Goal: Transaction & Acquisition: Purchase product/service

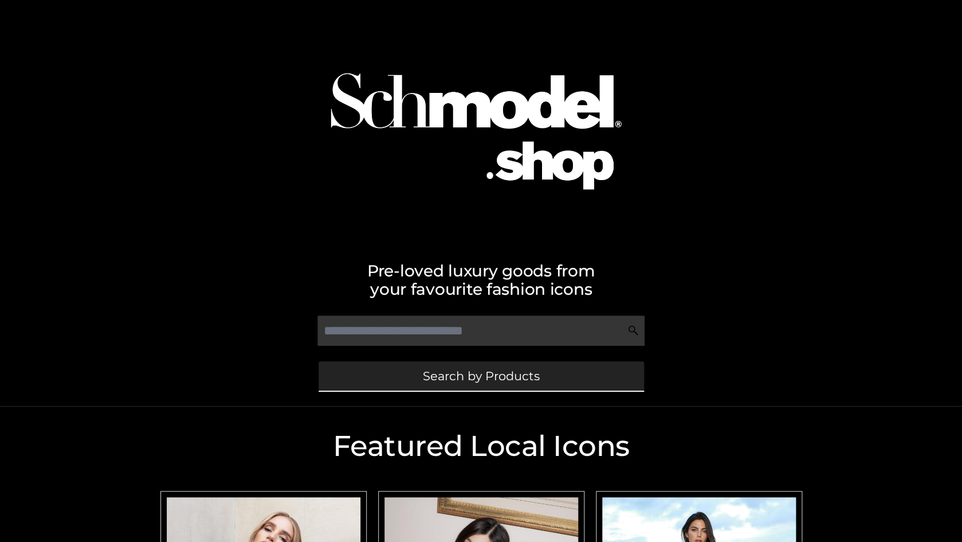
click at [489, 376] on span "Search by Products" at bounding box center [481, 376] width 117 height 12
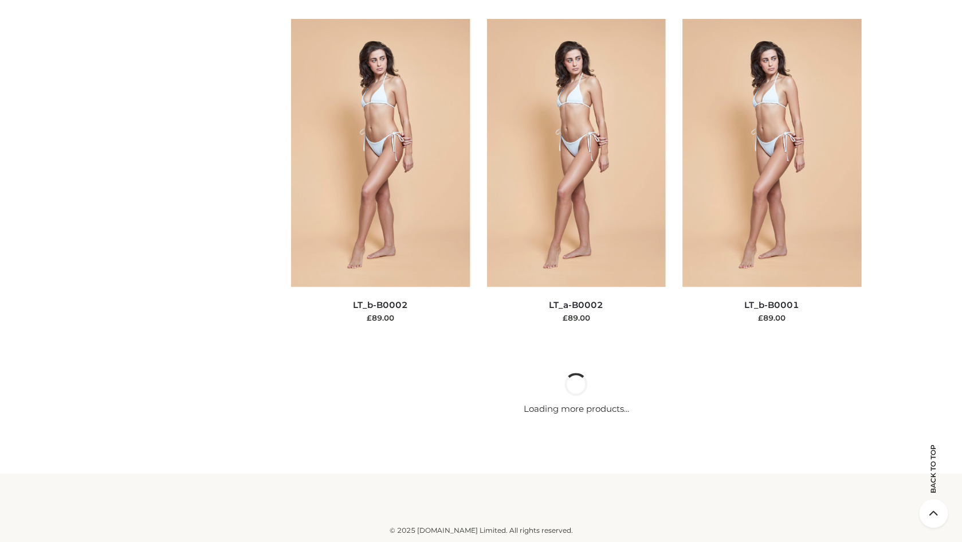
scroll to position [6604, 0]
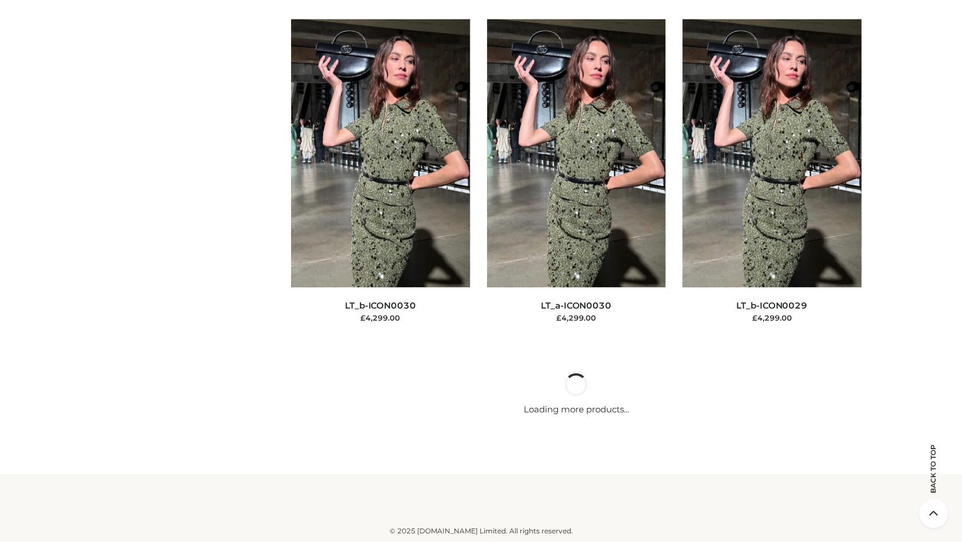
scroll to position [9365, 0]
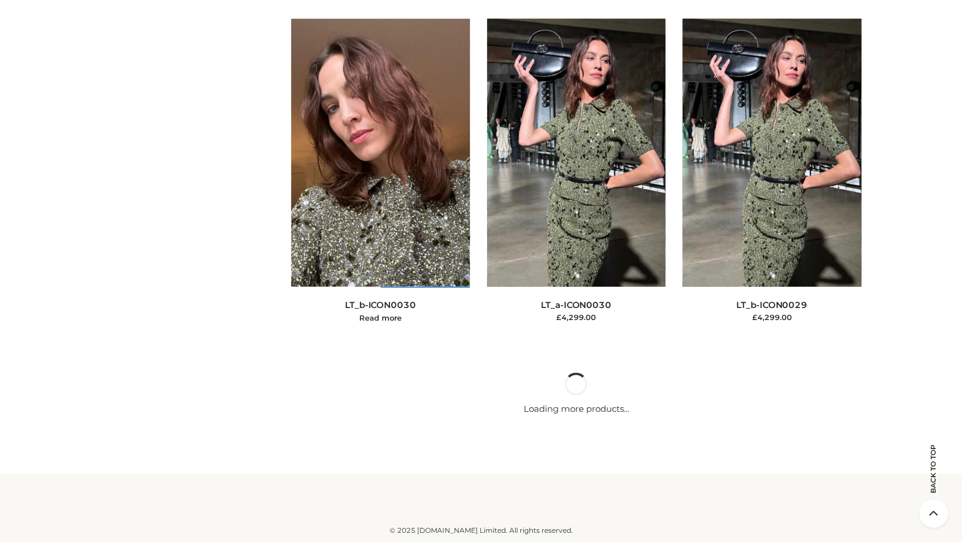
click at [427, 209] on img at bounding box center [380, 153] width 179 height 268
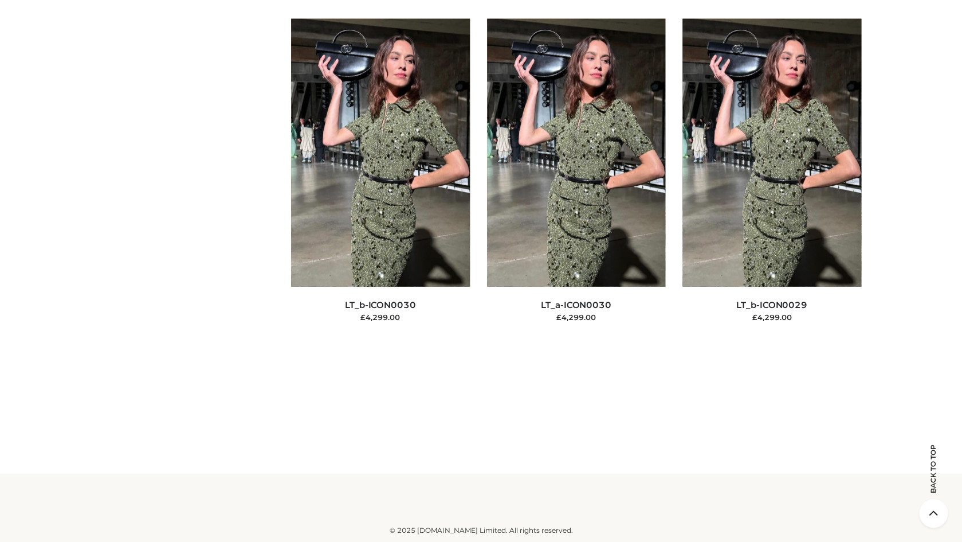
scroll to position [6316, 0]
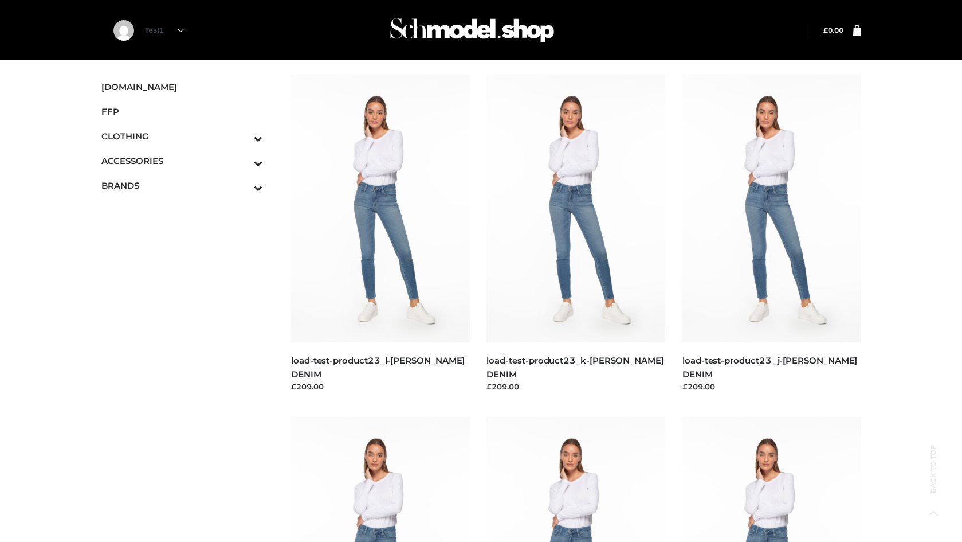
scroll to position [1094, 0]
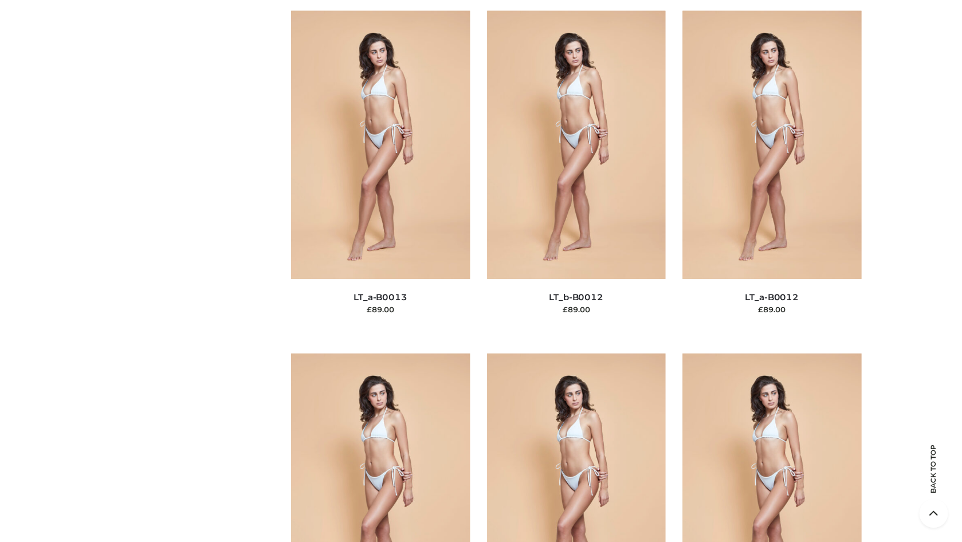
scroll to position [4247, 0]
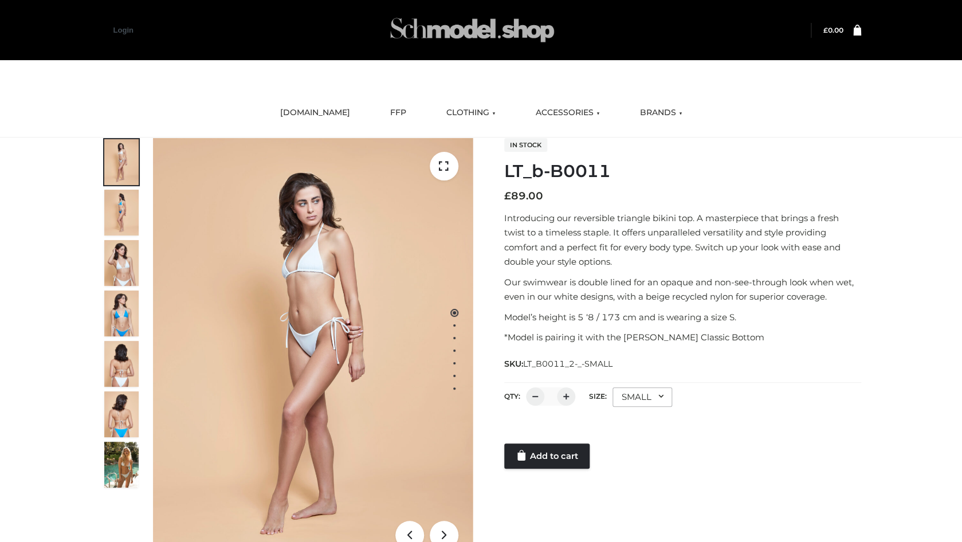
click at [485, 28] on img at bounding box center [472, 29] width 172 height 45
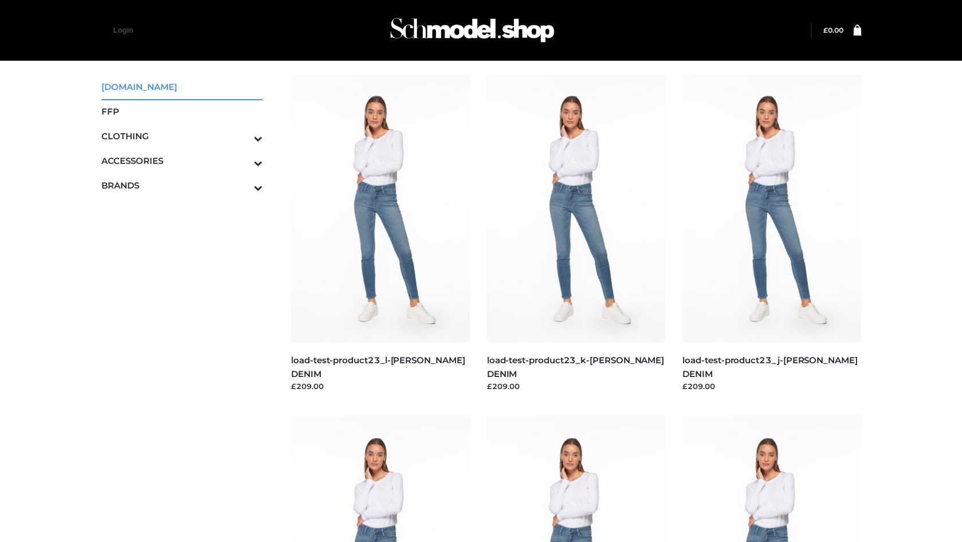
click at [143, 82] on span "SCHMODEL.UK" at bounding box center [182, 86] width 162 height 13
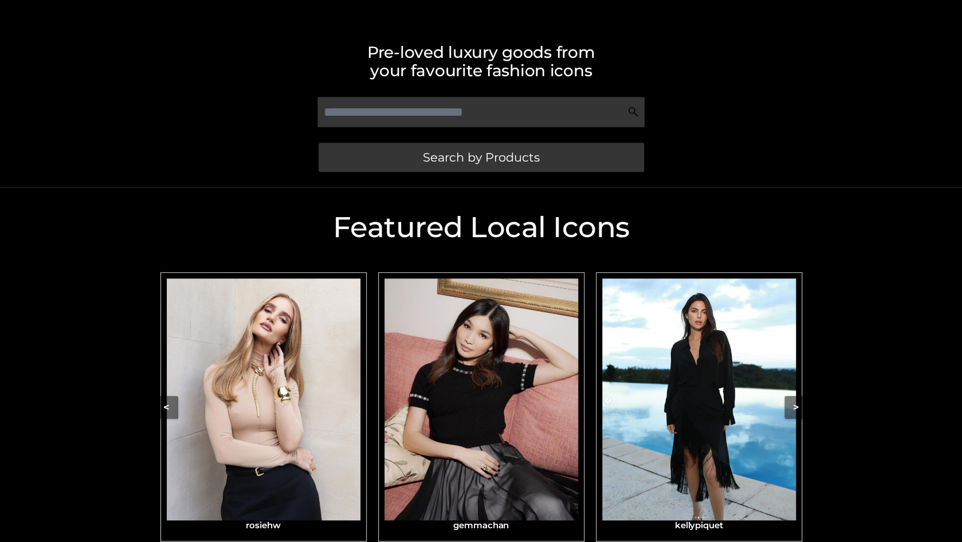
scroll to position [281, 0]
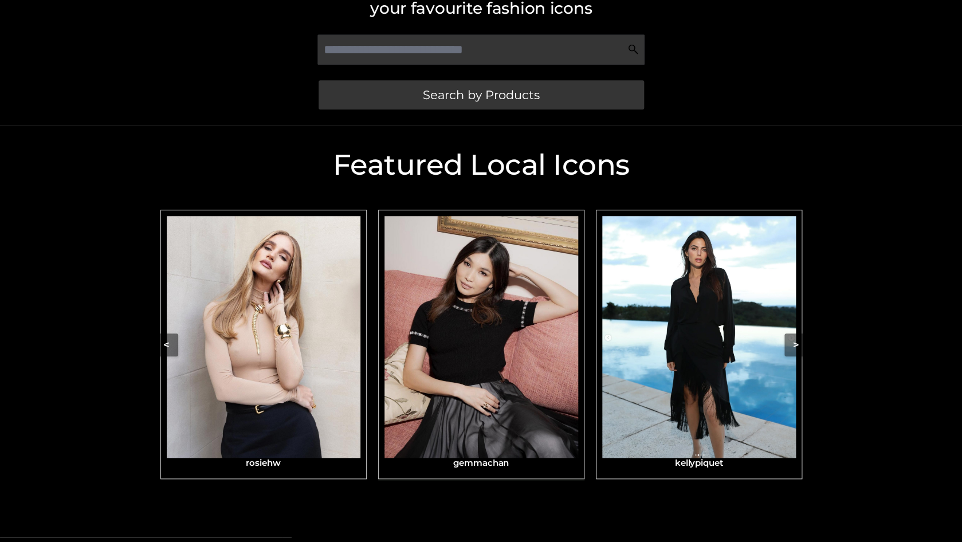
click at [508, 288] on img "Carousel Navigation" at bounding box center [482, 337] width 194 height 242
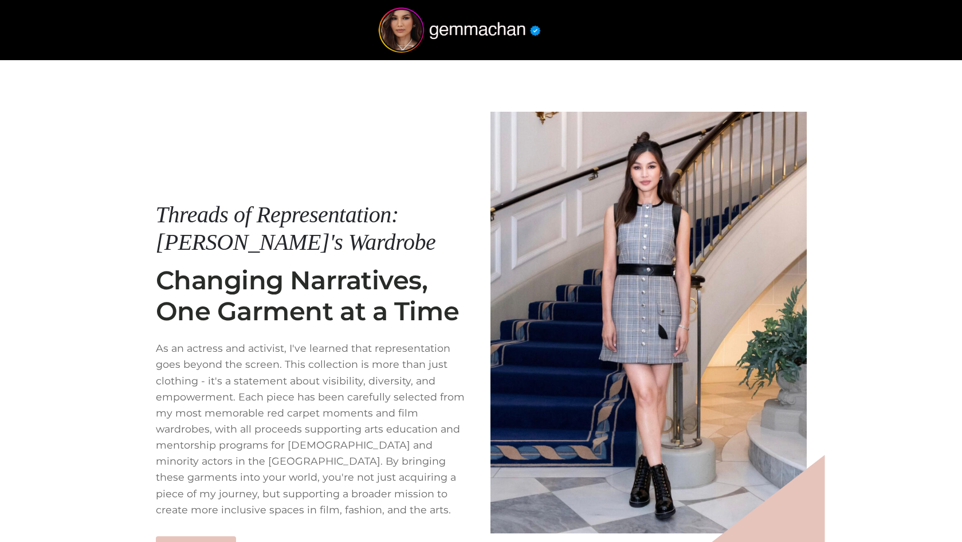
scroll to position [98, 0]
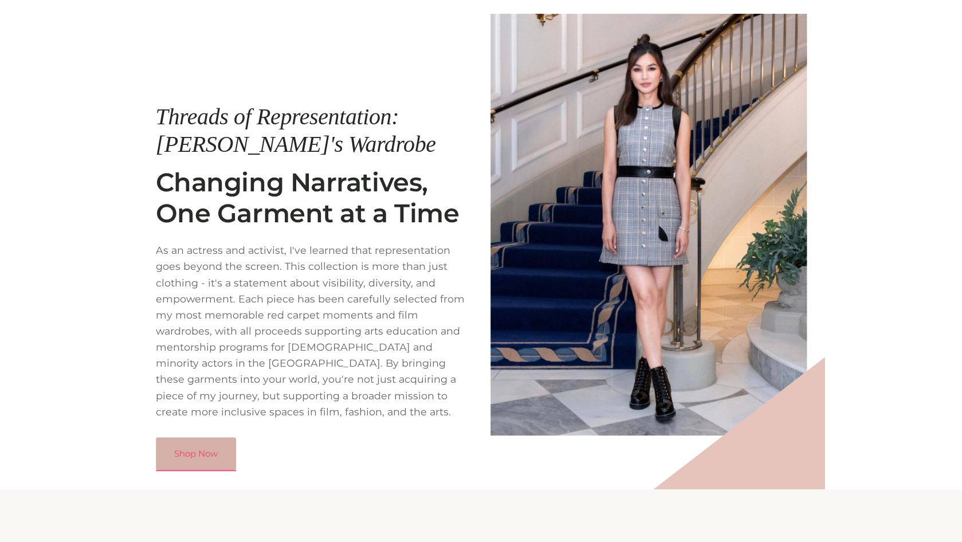
click at [217, 437] on link "Shop Now" at bounding box center [196, 453] width 80 height 33
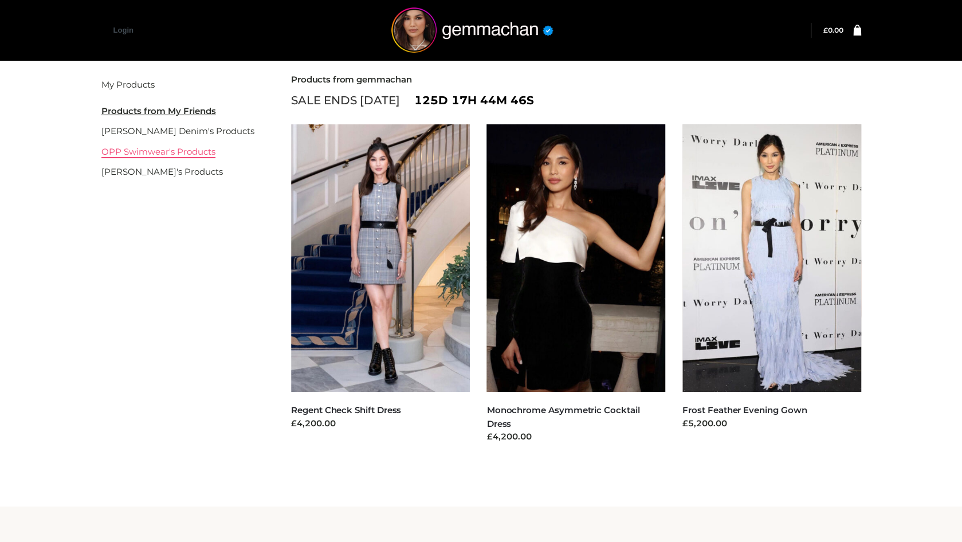
click at [163, 151] on link "OPP Swimwear's Products" at bounding box center [158, 151] width 114 height 11
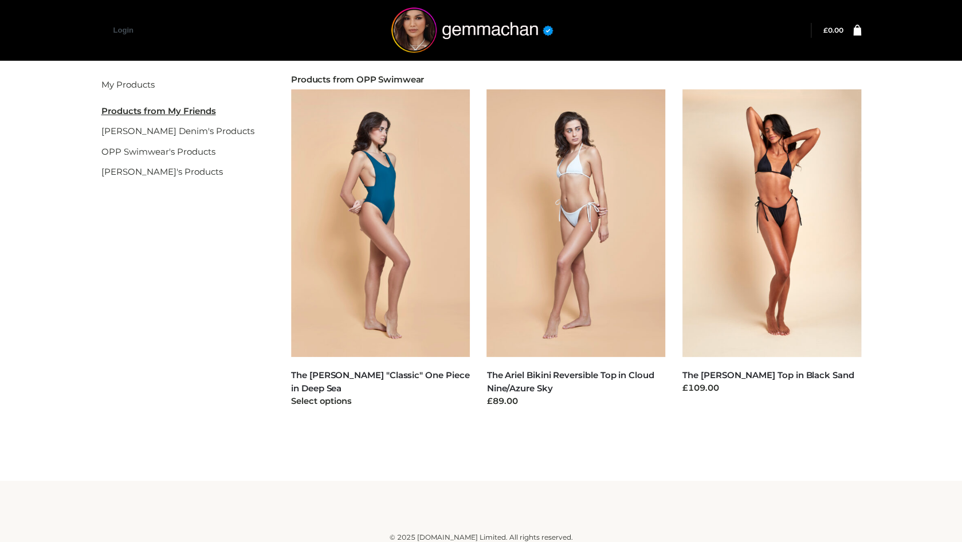
scroll to position [7, 0]
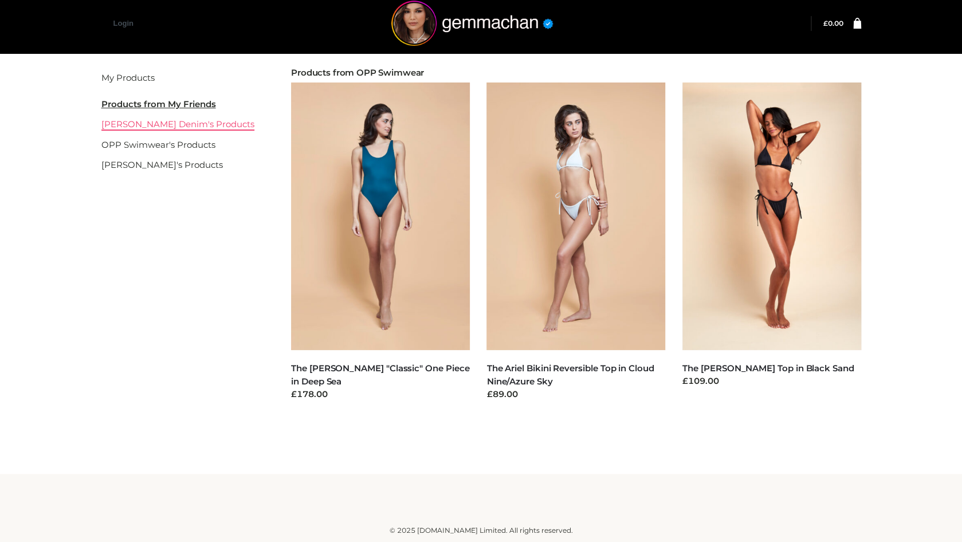
click at [187, 124] on link "[PERSON_NAME] Denim's Products" at bounding box center [177, 124] width 153 height 11
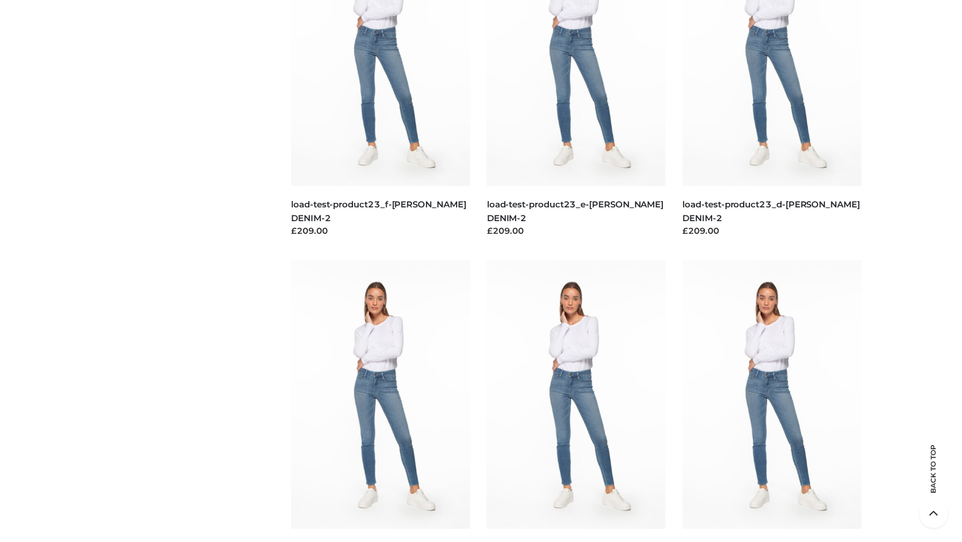
scroll to position [784, 0]
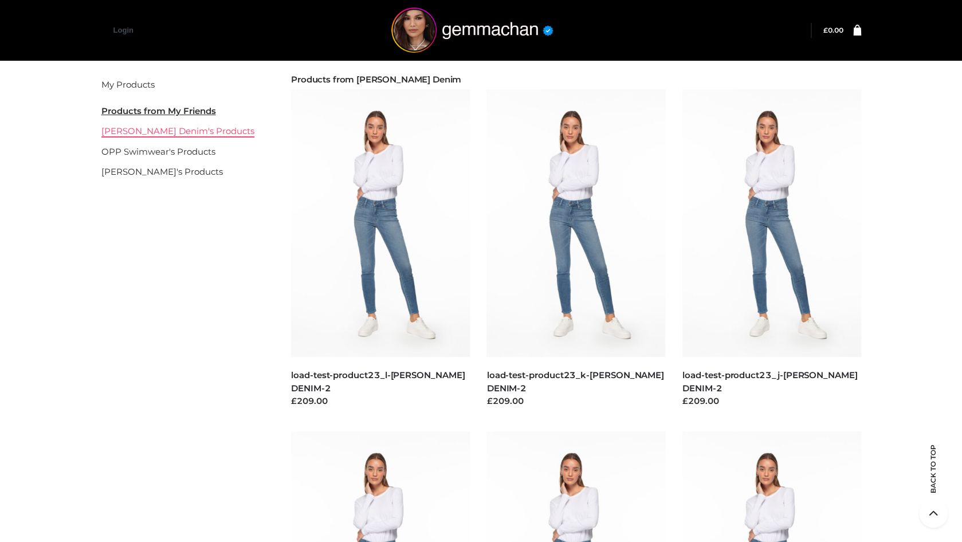
click at [146, 132] on link "[PERSON_NAME] Denim's Products" at bounding box center [177, 130] width 153 height 11
click at [128, 177] on link "rosiehw's Products" at bounding box center [161, 171] width 121 height 11
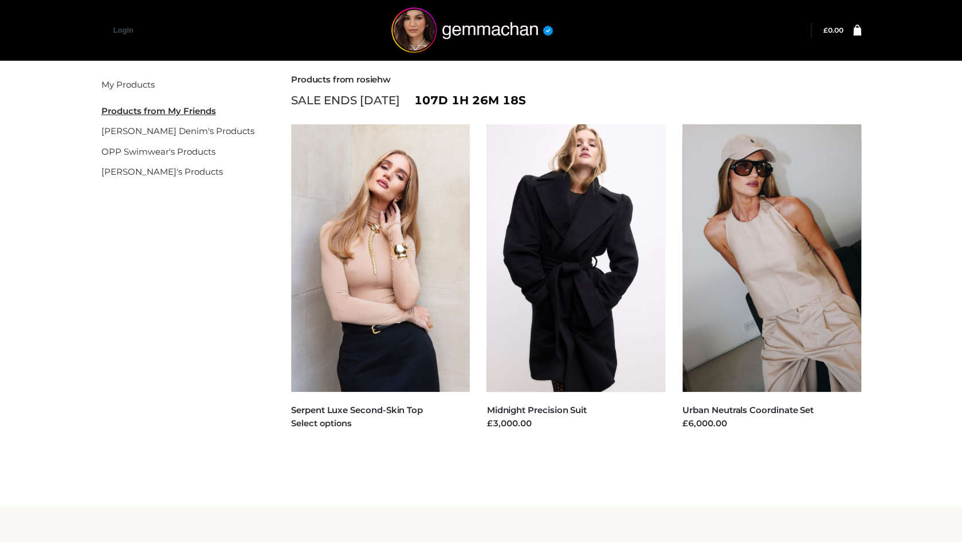
click at [379, 178] on img at bounding box center [380, 258] width 179 height 268
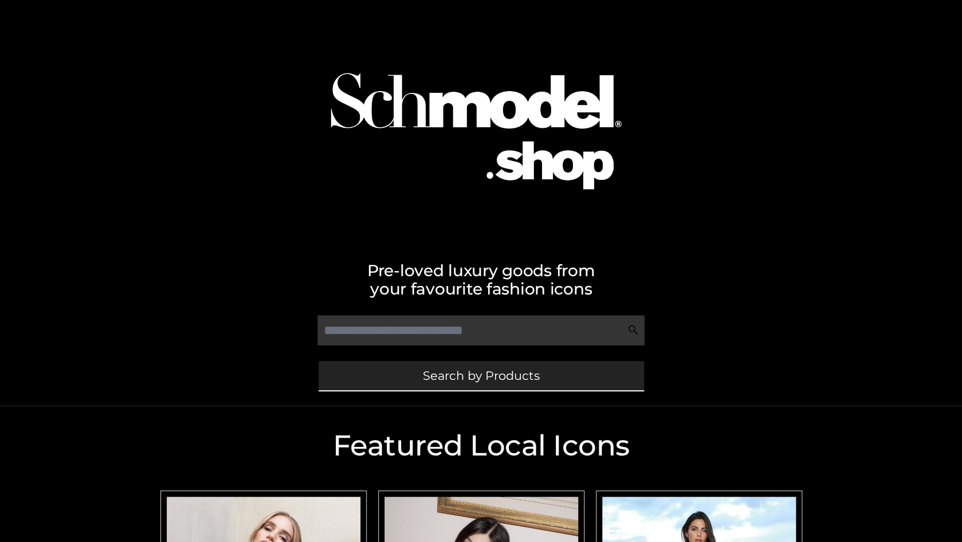
click at [400, 372] on link "Search by Products" at bounding box center [481, 375] width 325 height 29
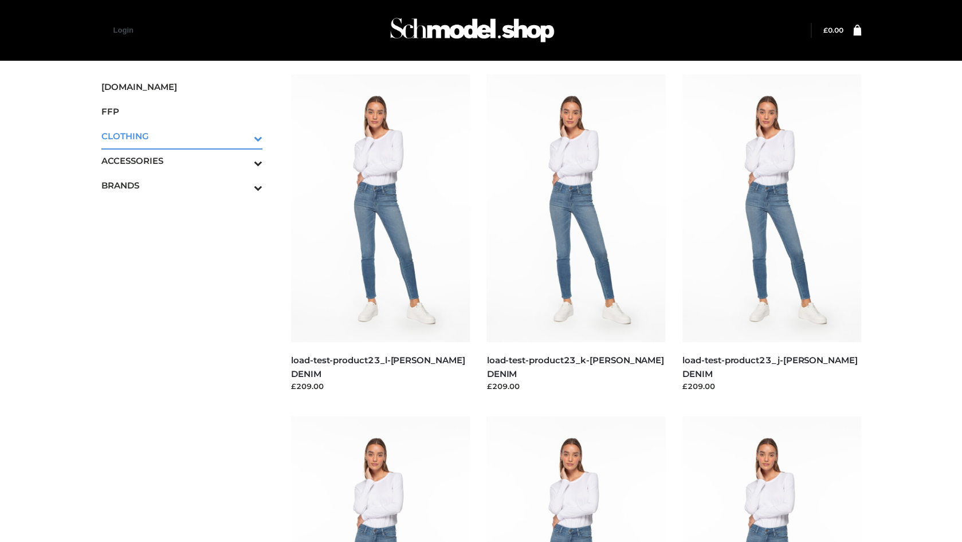
click at [135, 139] on span "CLOTHING" at bounding box center [182, 136] width 162 height 13
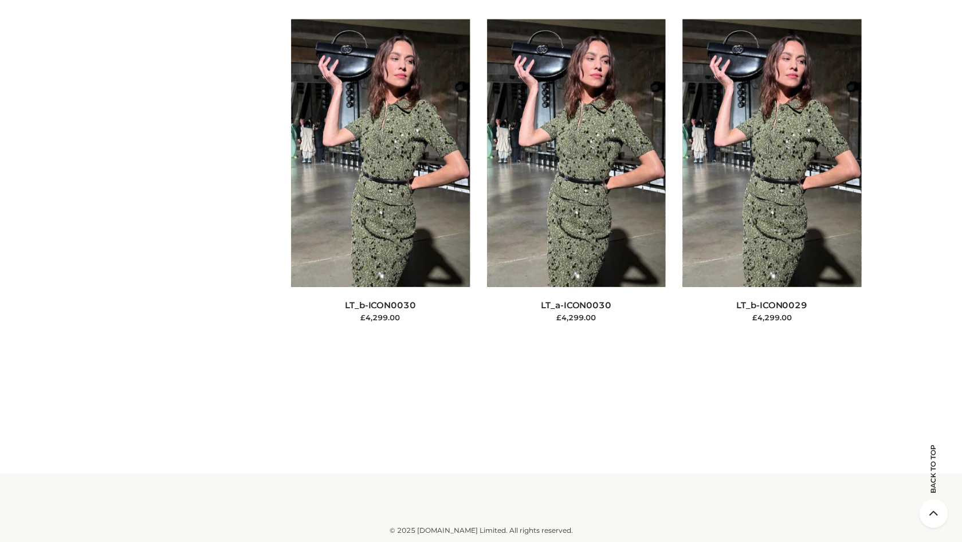
scroll to position [8354, 0]
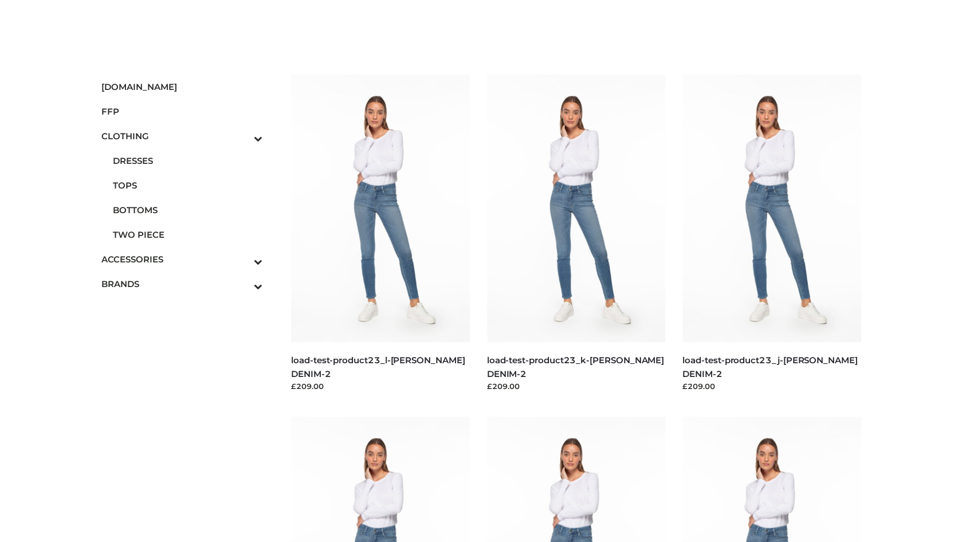
click at [449, 36] on img at bounding box center [508, 29] width 172 height 45
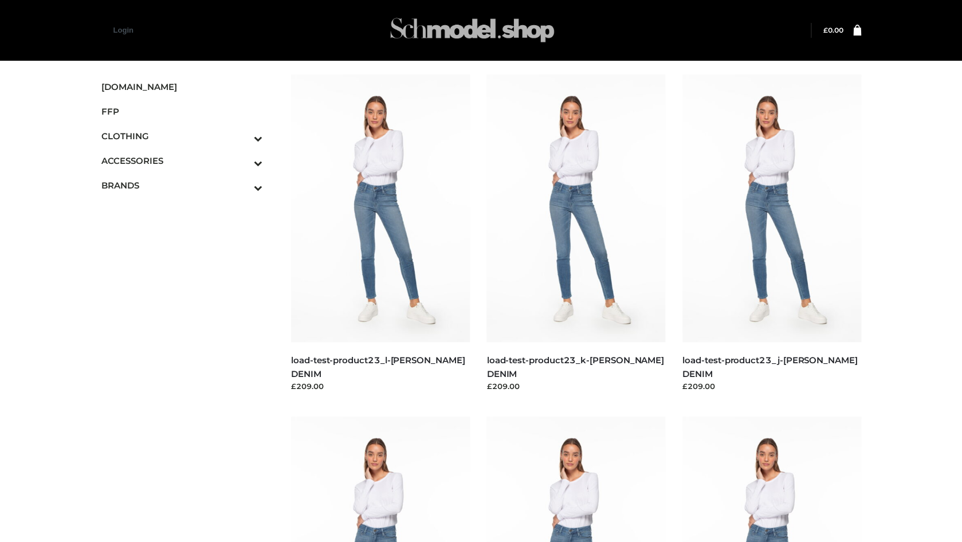
click at [442, 23] on img at bounding box center [472, 29] width 172 height 45
